Goal: Task Accomplishment & Management: Manage account settings

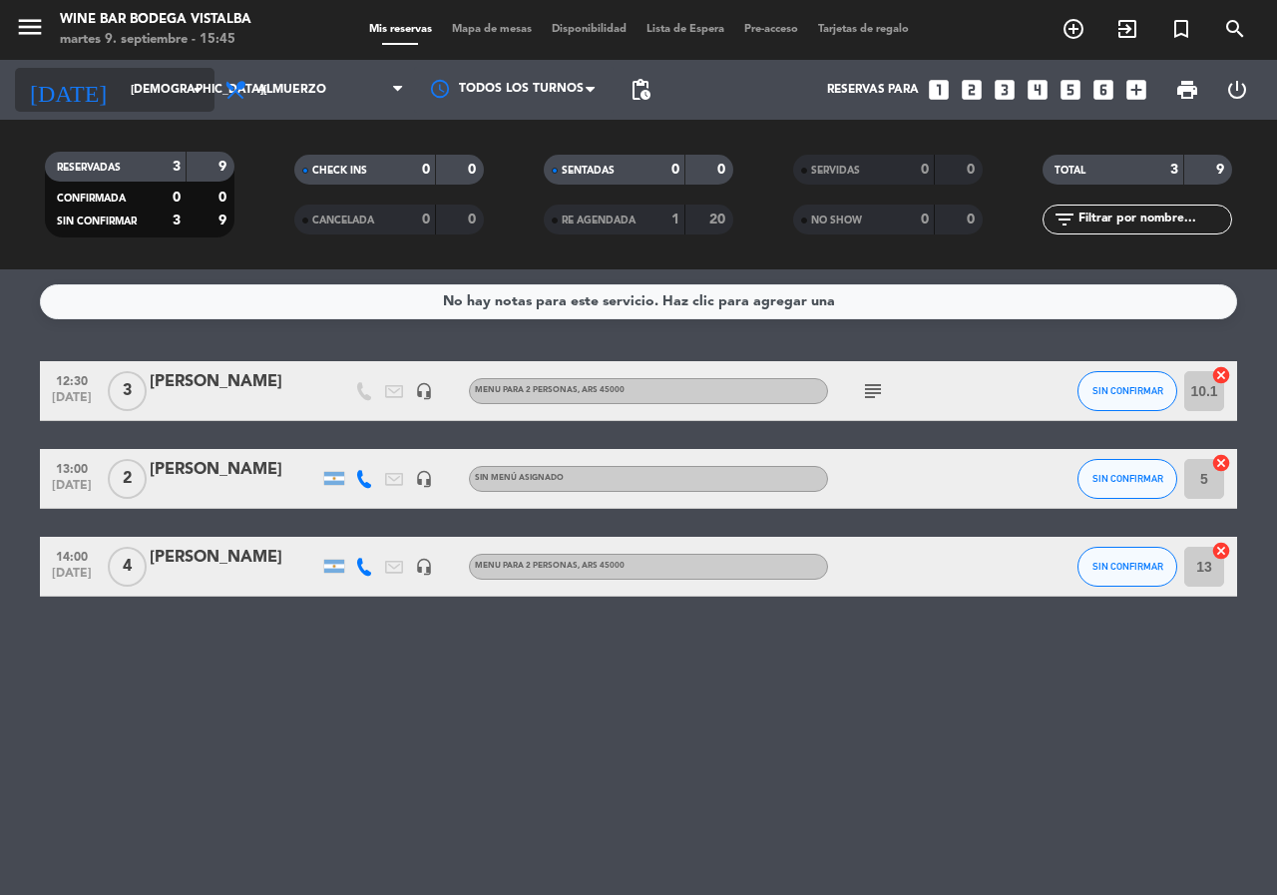
click at [139, 101] on input "[DEMOGRAPHIC_DATA][DATE]" at bounding box center [200, 90] width 159 height 34
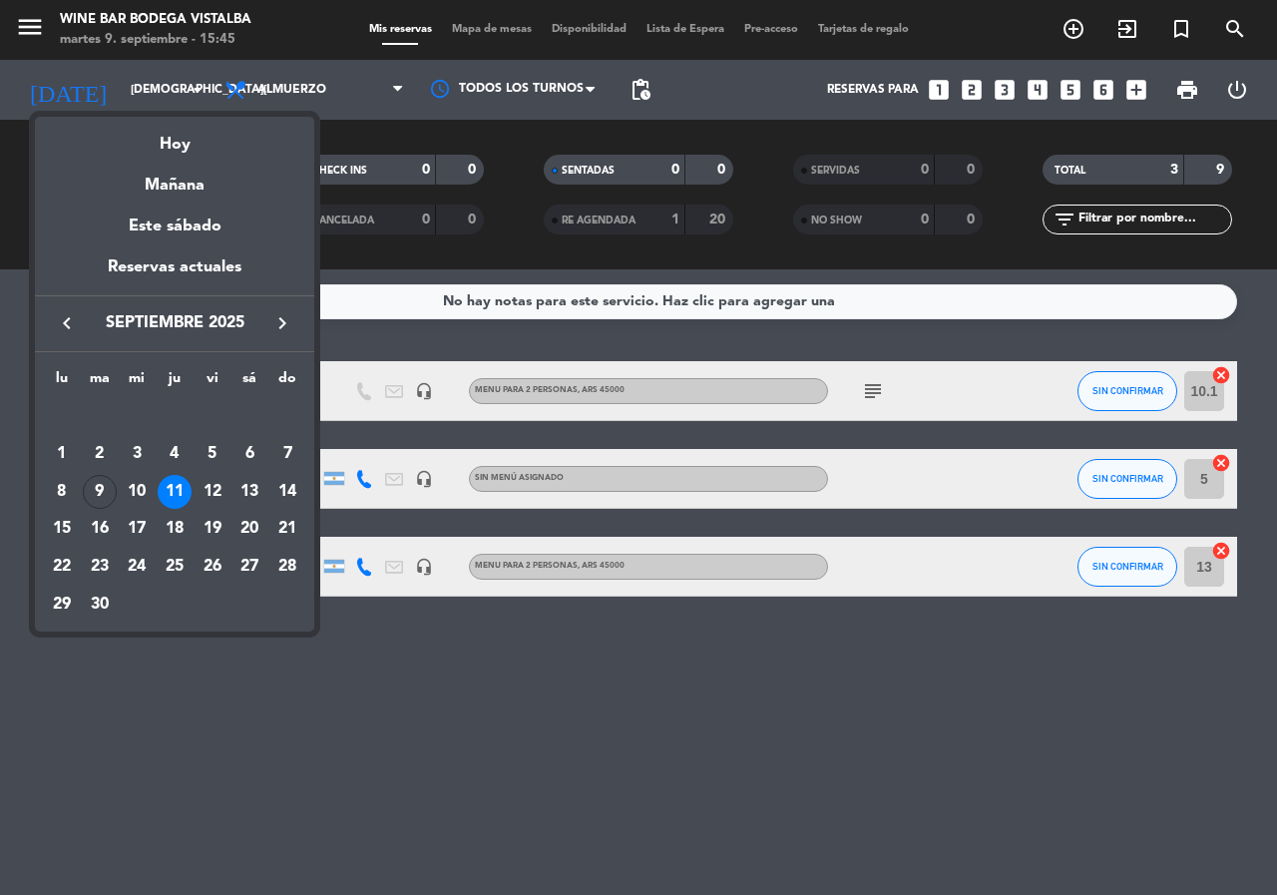
click at [153, 133] on div "Hoy" at bounding box center [174, 137] width 279 height 41
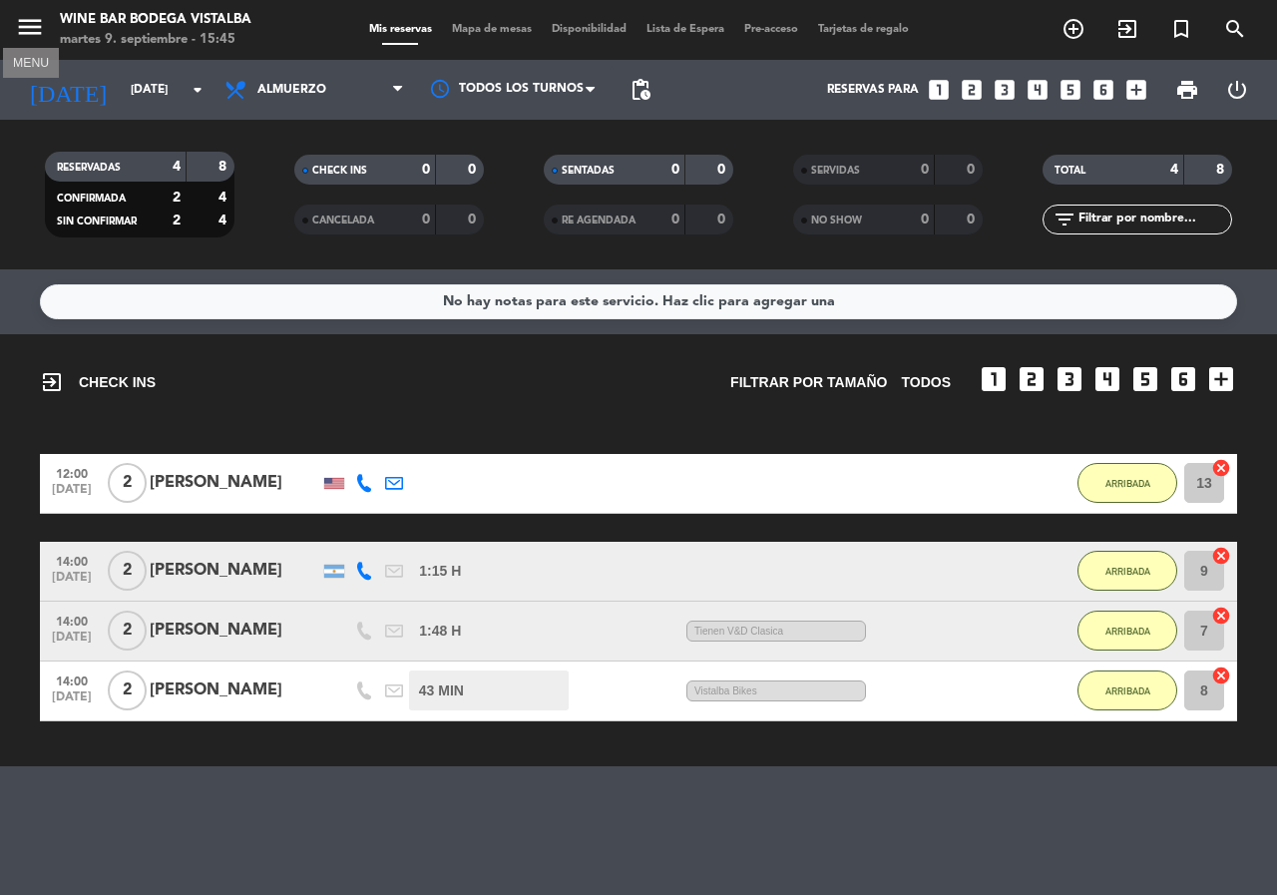
click at [35, 25] on icon "menu" at bounding box center [30, 27] width 30 height 30
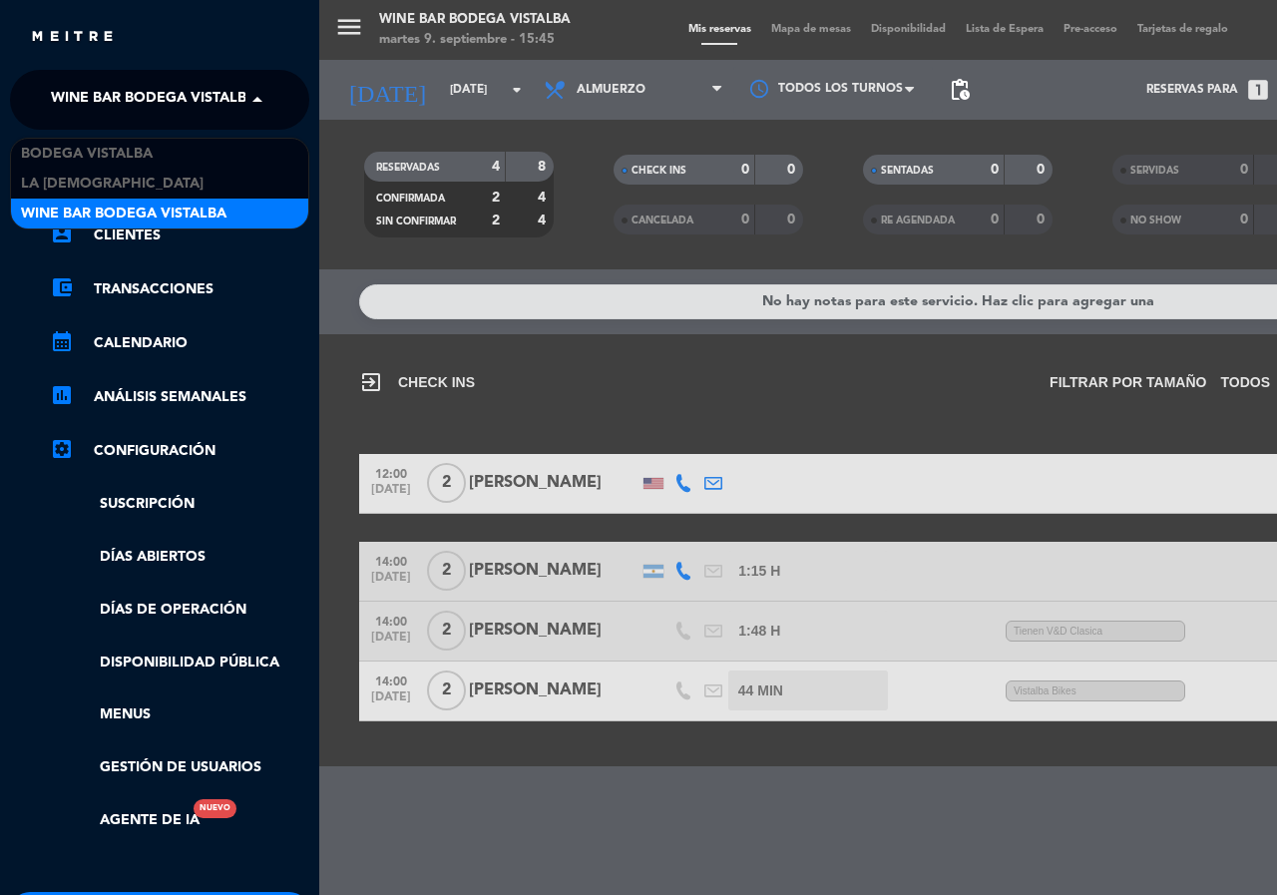
click at [86, 104] on span "Wine Bar Bodega Vistalba" at bounding box center [153, 100] width 205 height 42
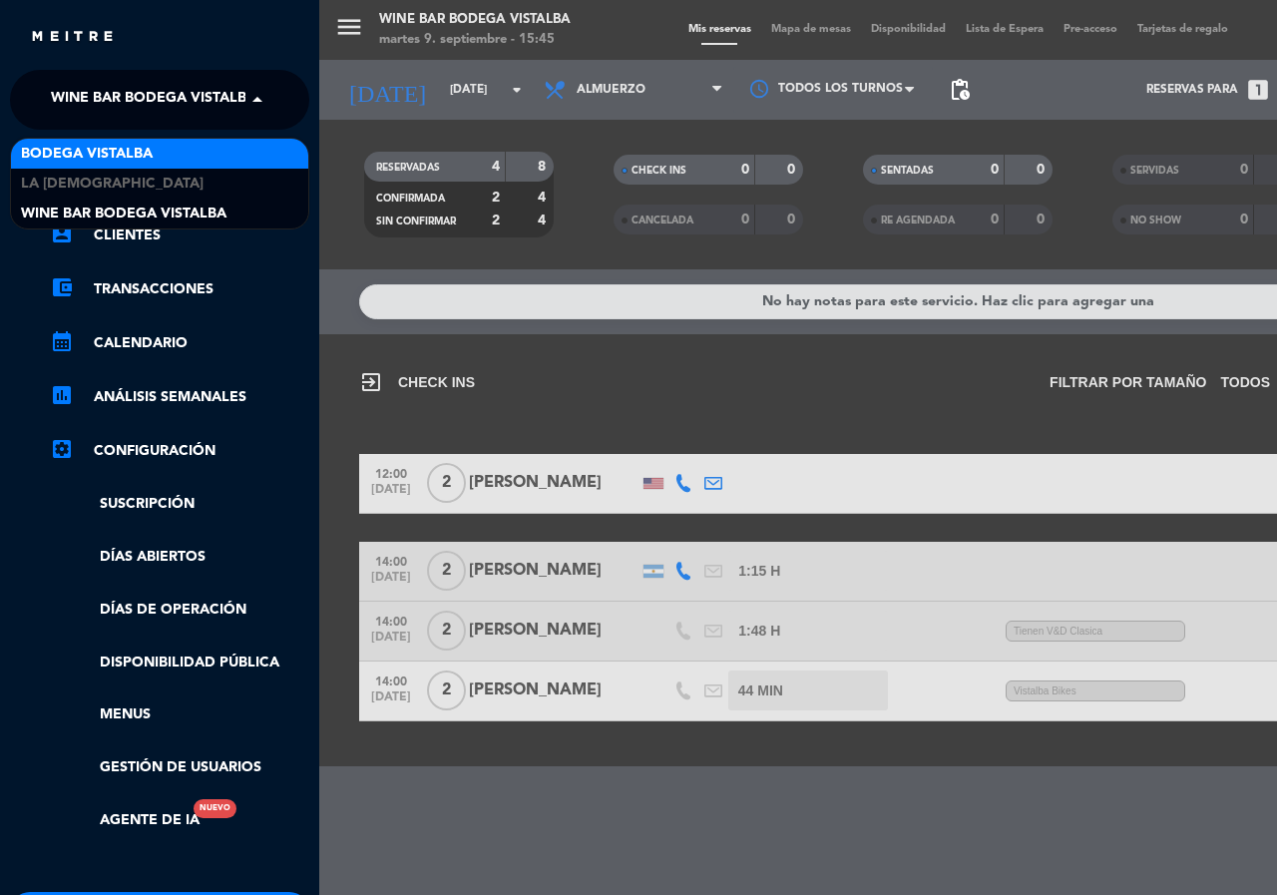
click at [118, 156] on span "BODEGA VISTALBA" at bounding box center [87, 154] width 132 height 23
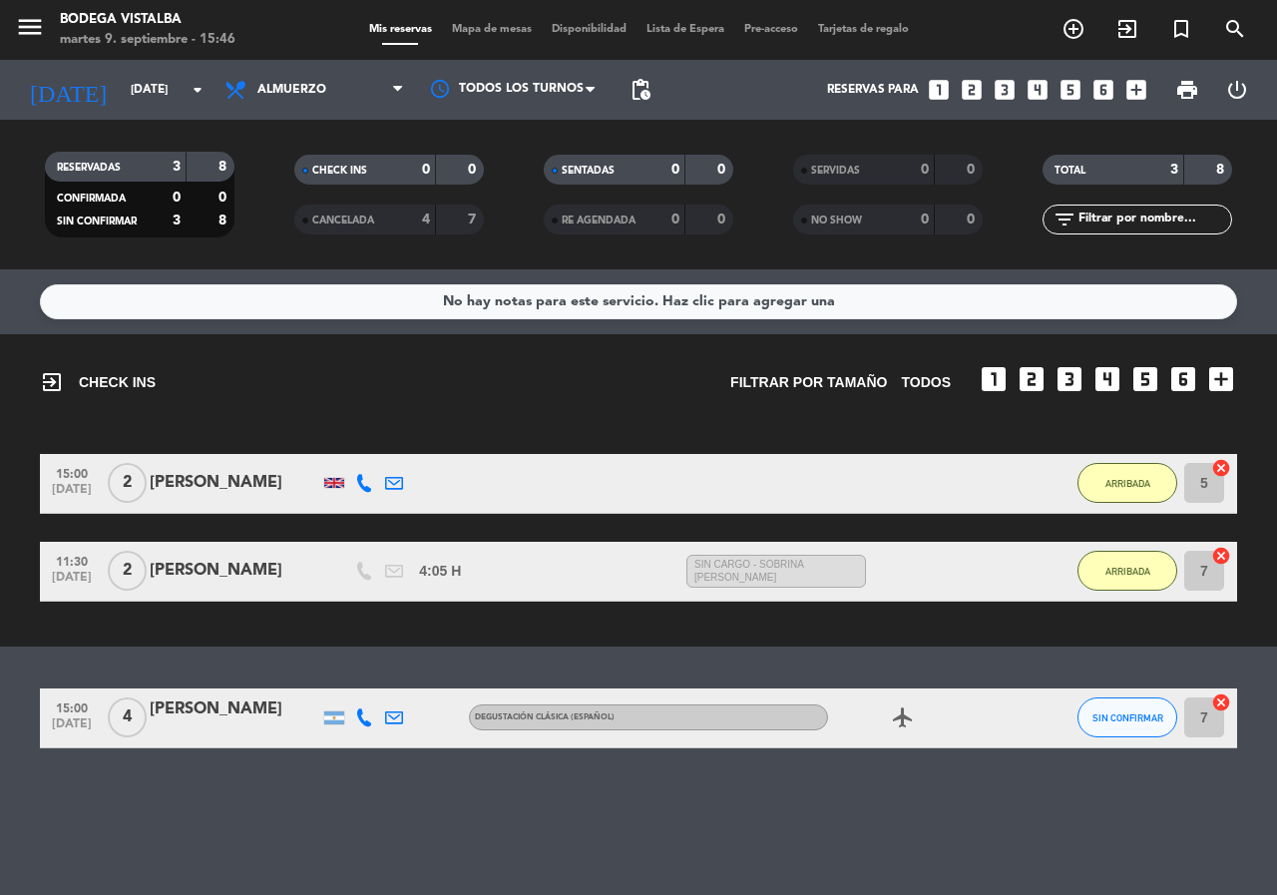
click at [373, 719] on div at bounding box center [364, 717] width 30 height 59
click at [365, 718] on icon at bounding box center [364, 717] width 18 height 18
click at [347, 687] on span "Copiar" at bounding box center [349, 684] width 42 height 21
click at [710, 823] on div "No hay notas para este servicio. Haz clic para agregar una exit_to_app CHECK IN…" at bounding box center [638, 581] width 1277 height 625
click at [794, 824] on div "No hay notas para este servicio. Haz clic para agregar una exit_to_app CHECK IN…" at bounding box center [638, 581] width 1277 height 625
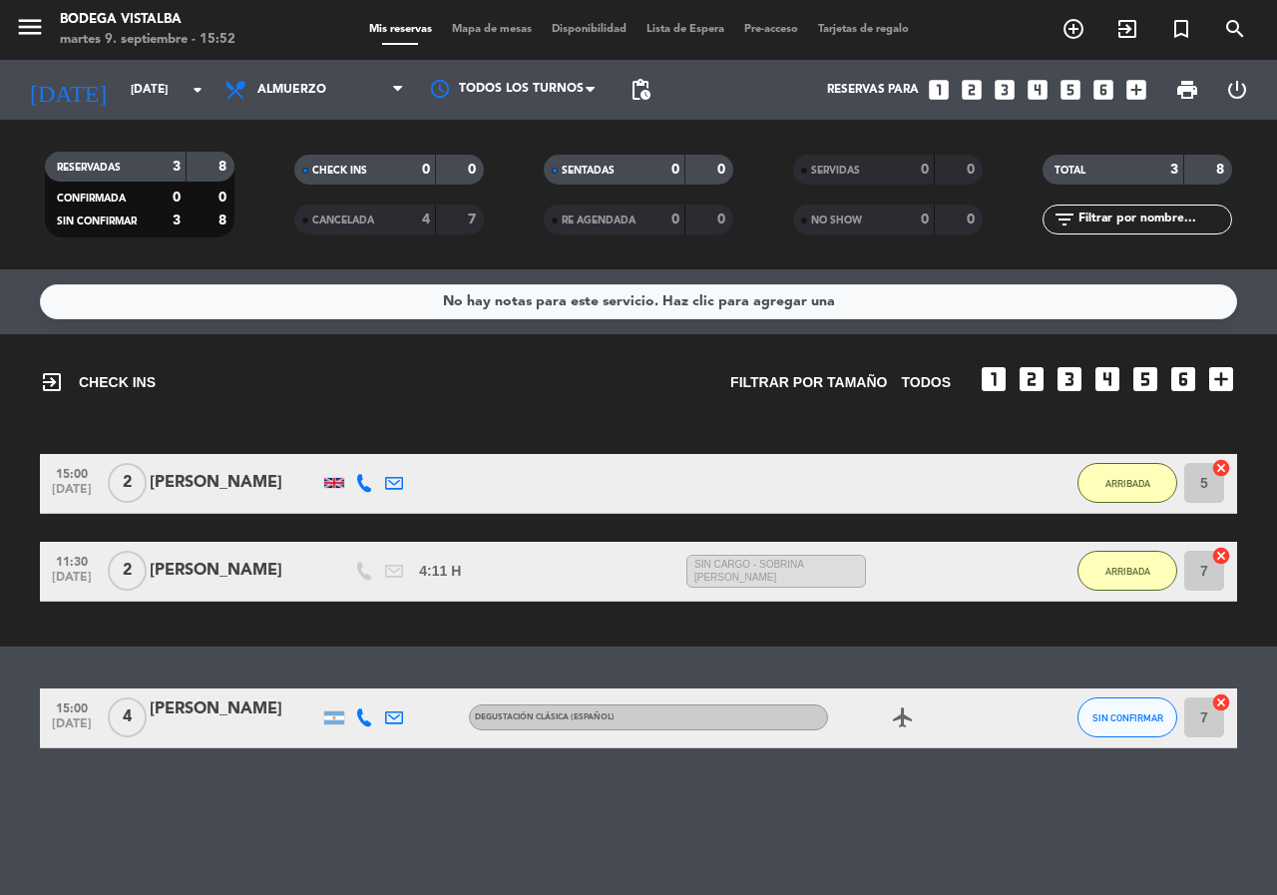
click at [793, 824] on div "No hay notas para este servicio. Haz clic para agregar una exit_to_app CHECK IN…" at bounding box center [638, 581] width 1277 height 625
click at [106, 118] on div "[DATE] [DATE] arrow_drop_down" at bounding box center [115, 90] width 200 height 60
click at [121, 95] on input "[DATE]" at bounding box center [200, 90] width 159 height 34
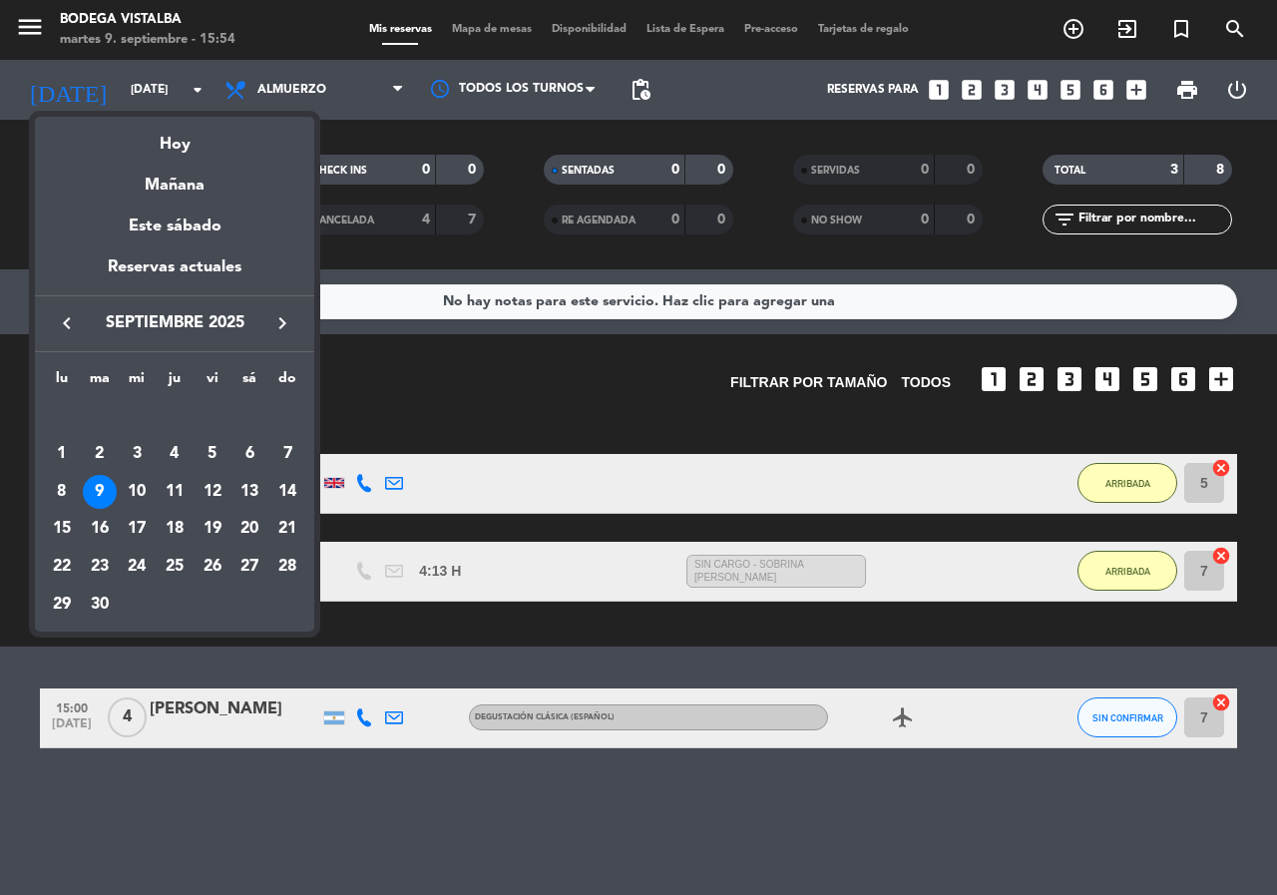
click at [291, 313] on icon "keyboard_arrow_right" at bounding box center [282, 323] width 24 height 24
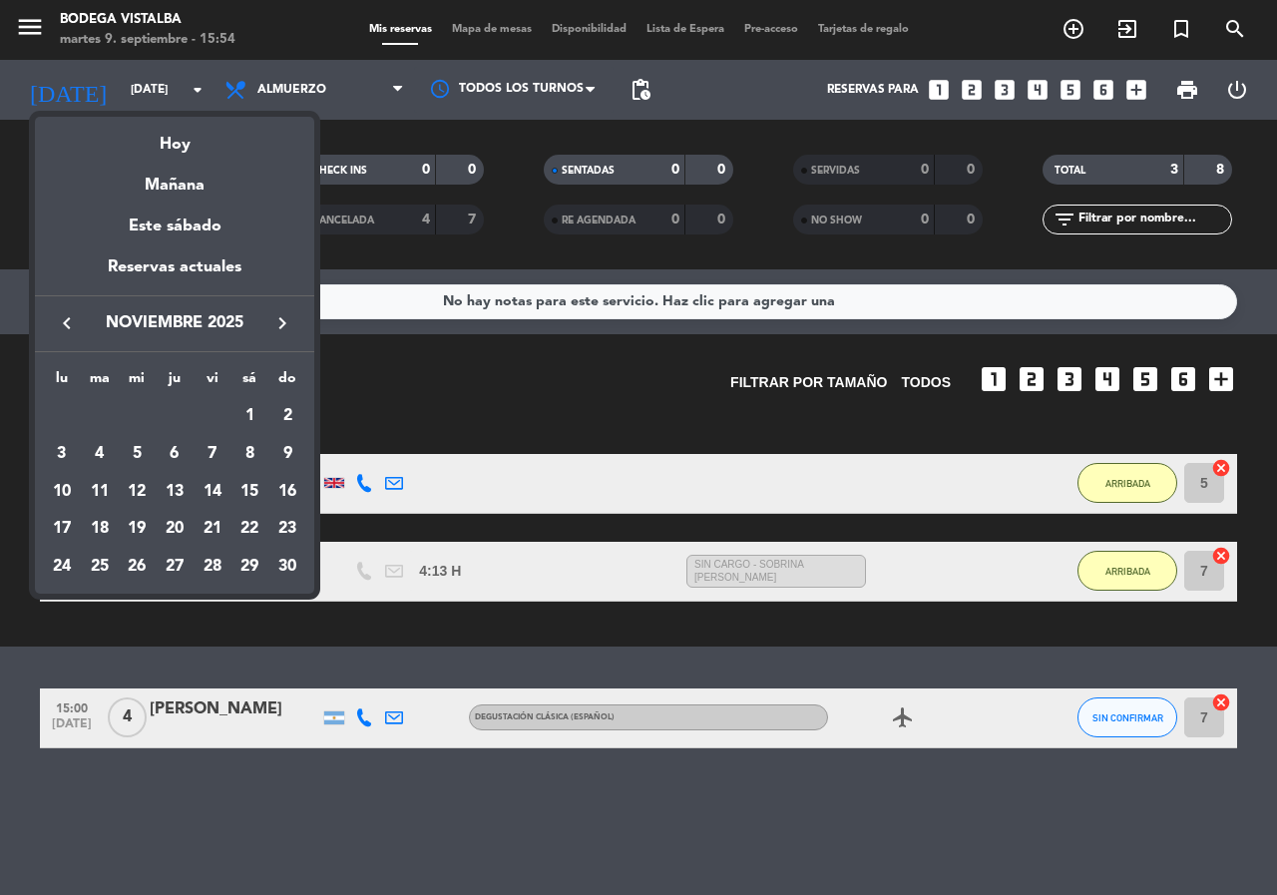
click at [291, 313] on icon "keyboard_arrow_right" at bounding box center [282, 323] width 24 height 24
click at [146, 612] on div "31" at bounding box center [137, 605] width 34 height 34
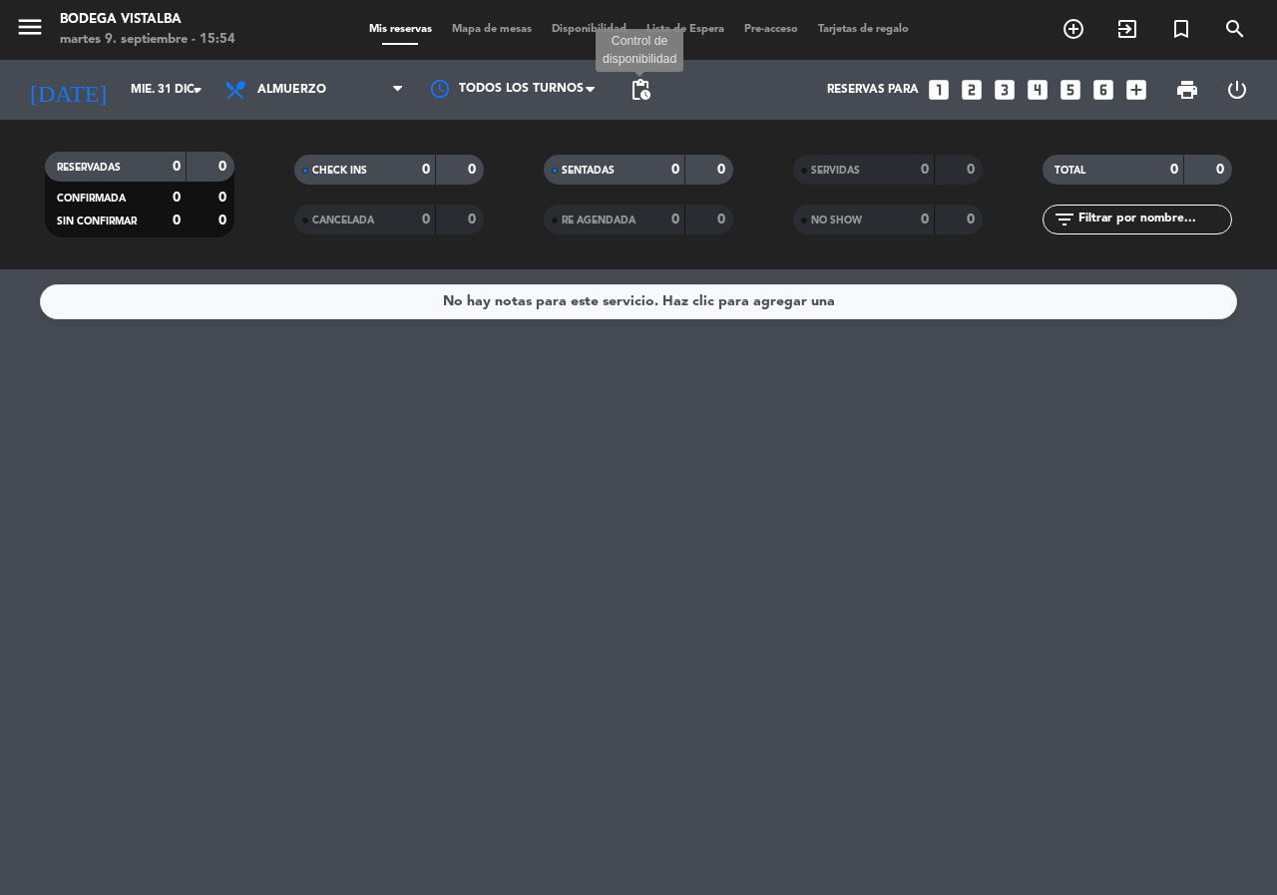
click at [649, 88] on span "pending_actions" at bounding box center [640, 90] width 24 height 24
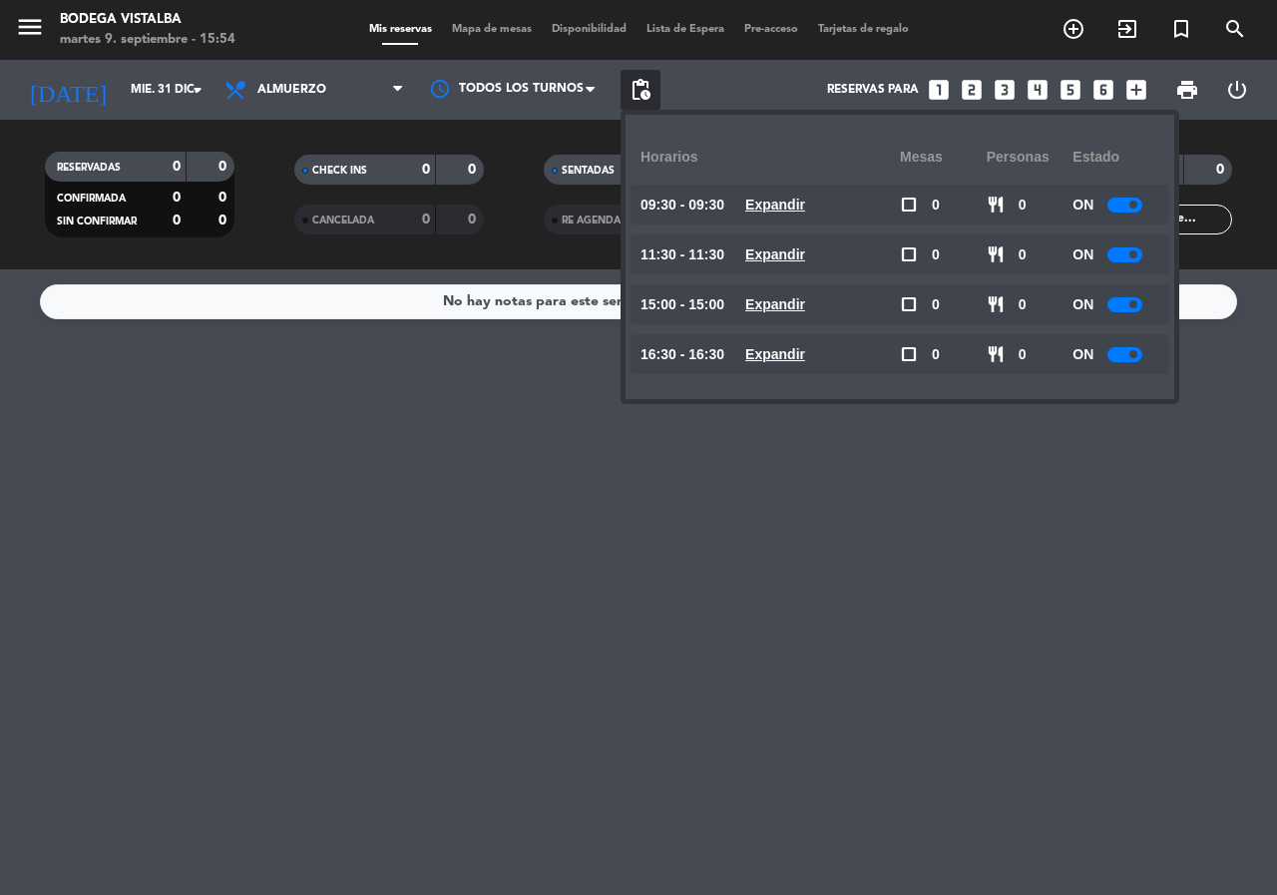
click at [490, 749] on div "No hay notas para este servicio. Haz clic para agregar una" at bounding box center [638, 581] width 1277 height 625
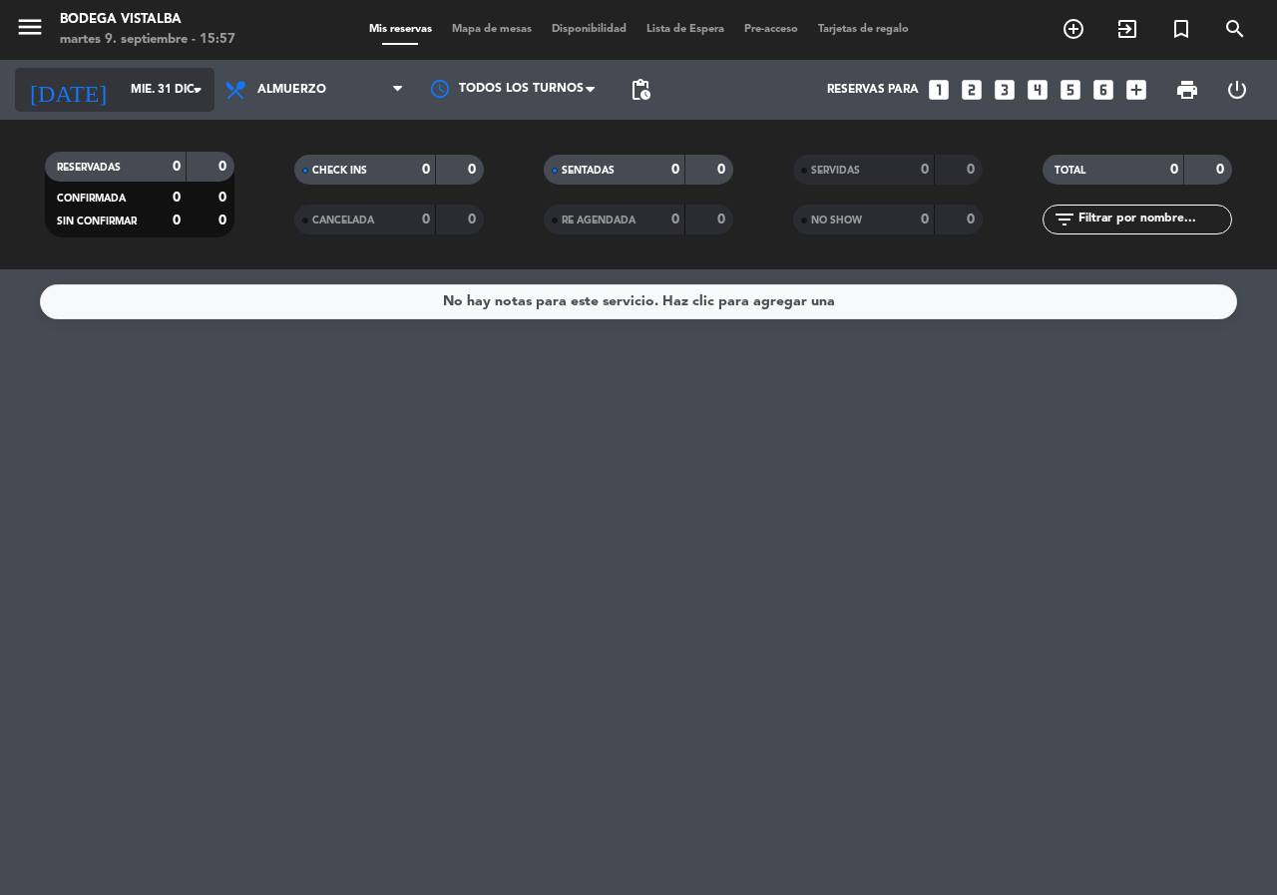
click at [150, 88] on input "mié. 31 dic." at bounding box center [200, 90] width 159 height 34
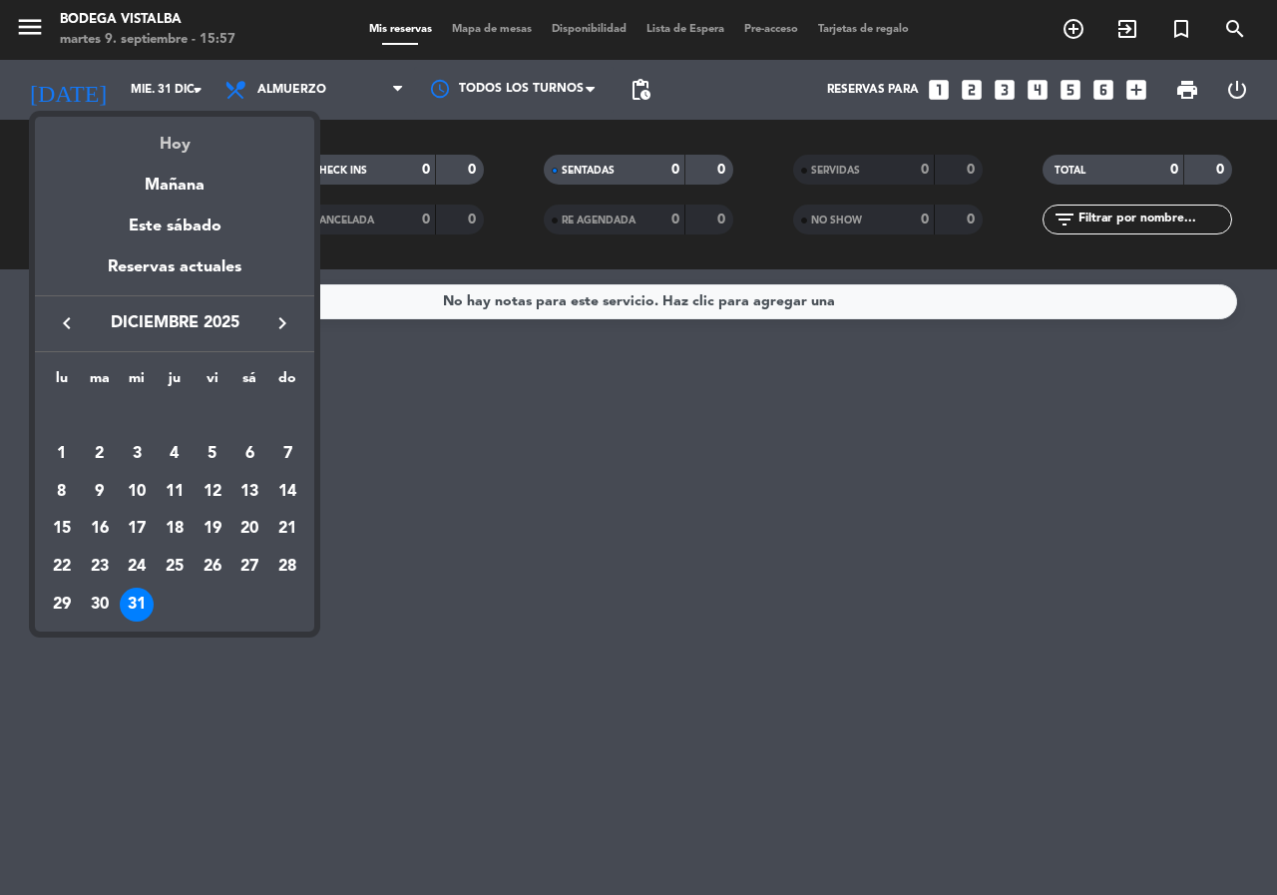
click at [176, 147] on div "Hoy" at bounding box center [174, 137] width 279 height 41
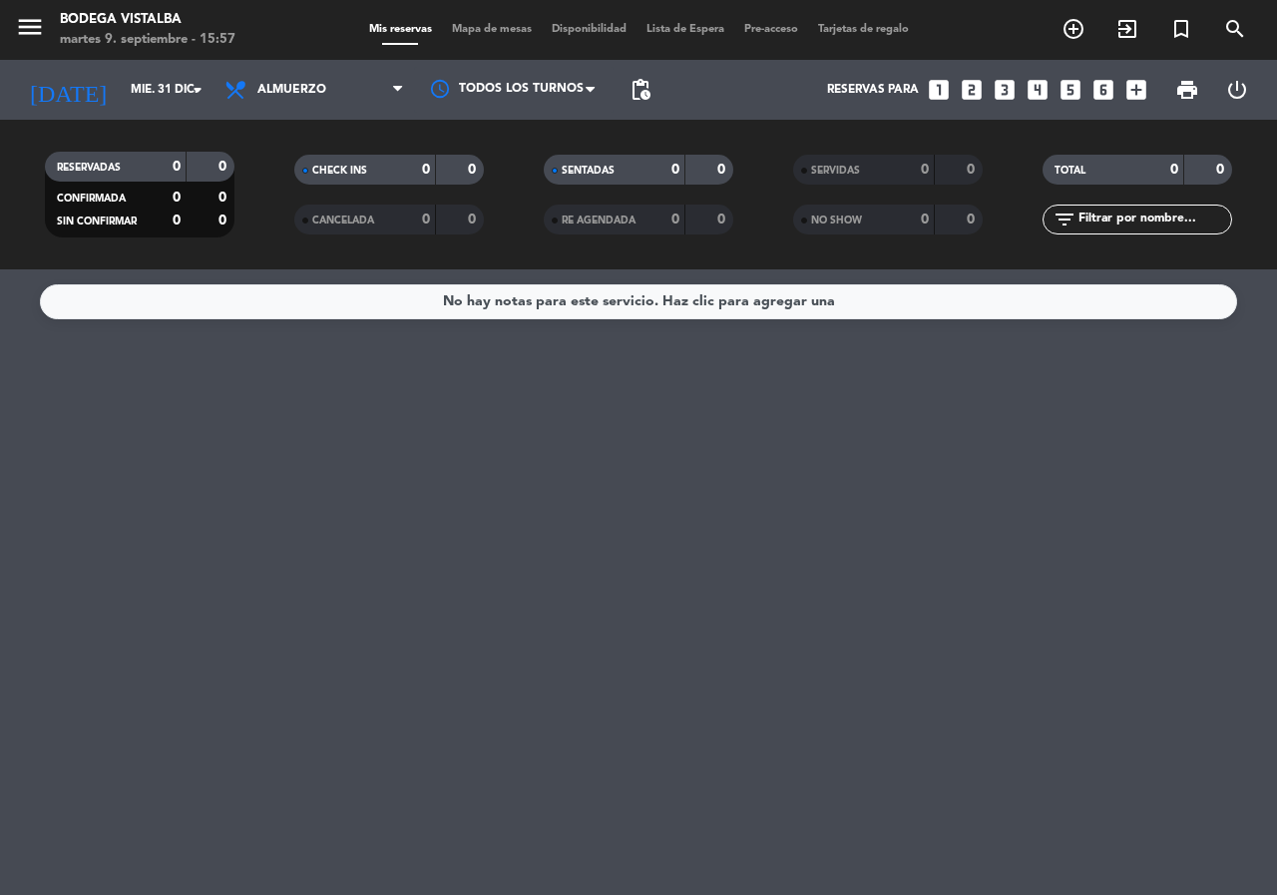
type input "[DATE]"
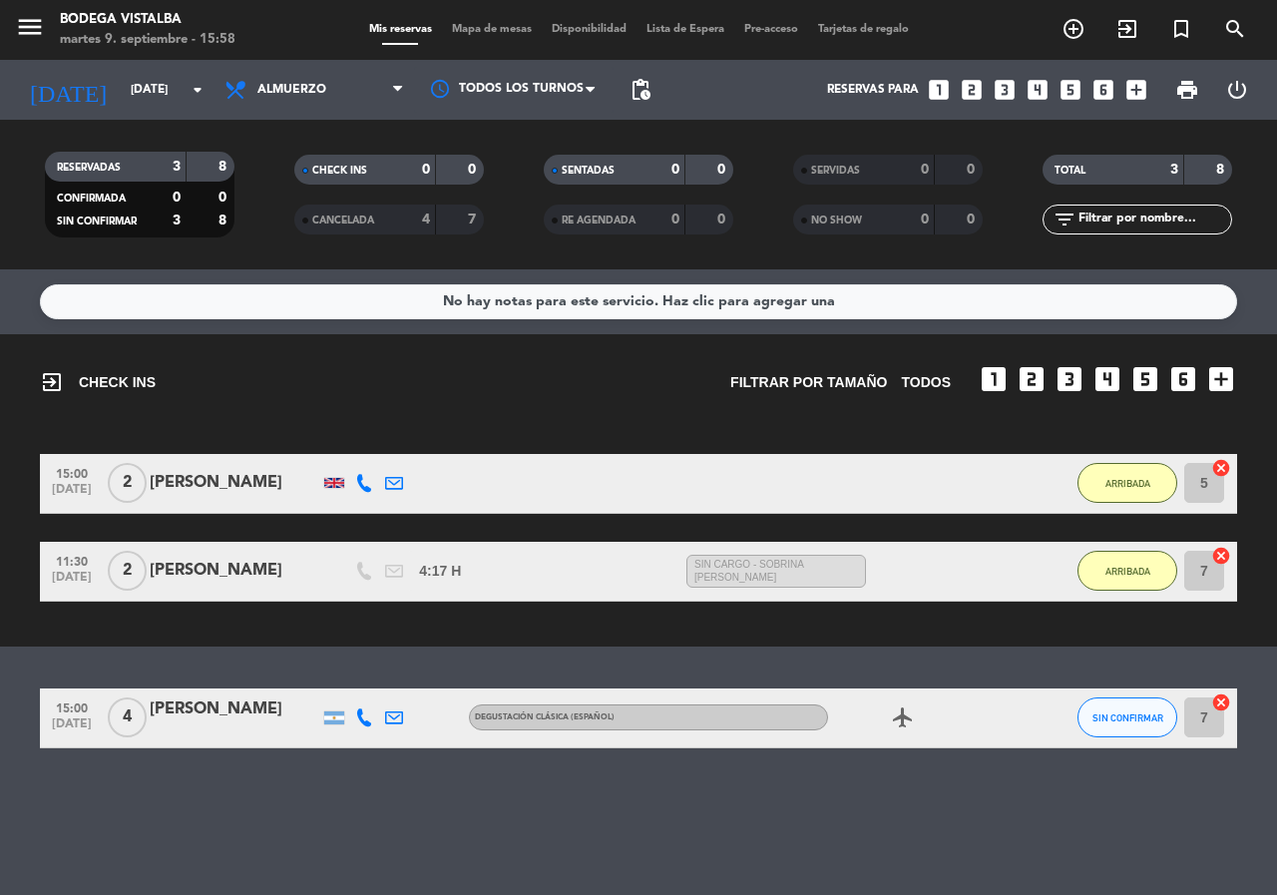
drag, startPoint x: 861, startPoint y: 775, endPoint x: 892, endPoint y: 3, distance: 772.7
click at [861, 774] on div "No hay notas para este servicio. Haz clic para agregar una exit_to_app CHECK IN…" at bounding box center [638, 581] width 1277 height 625
